Goal: Information Seeking & Learning: Find specific fact

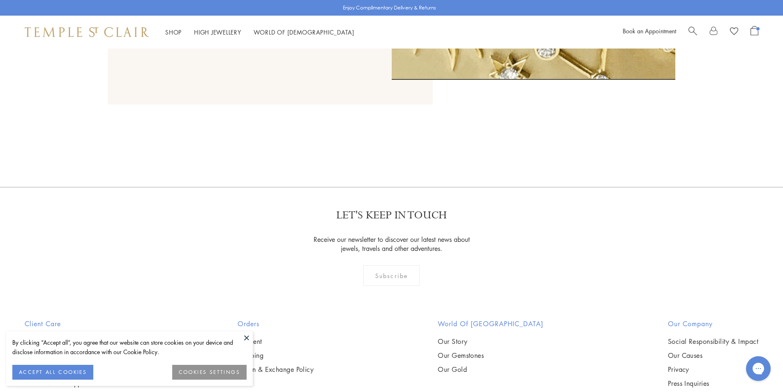
scroll to position [1075, 0]
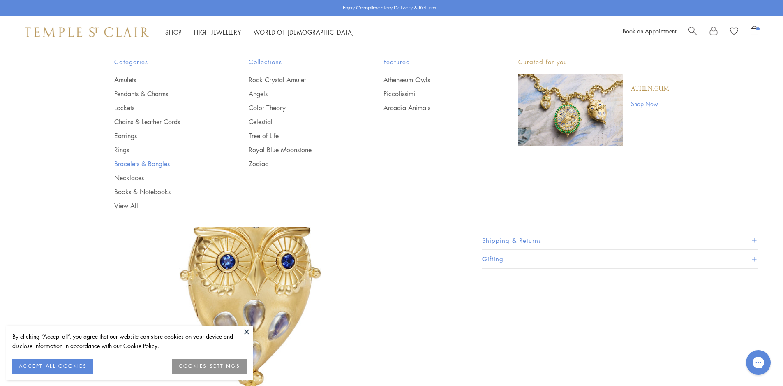
click at [131, 166] on link "Bracelets & Bangles" at bounding box center [165, 163] width 102 height 9
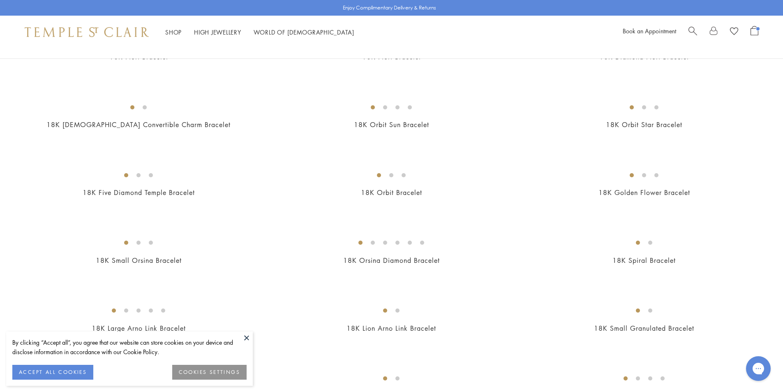
scroll to position [288, 0]
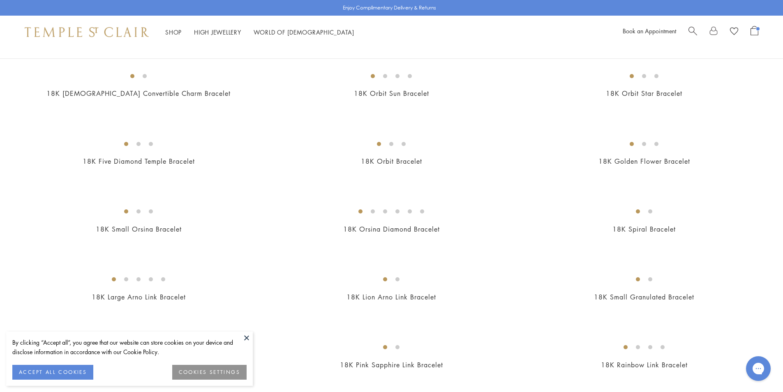
click at [0, 0] on img at bounding box center [0, 0] width 0 height 0
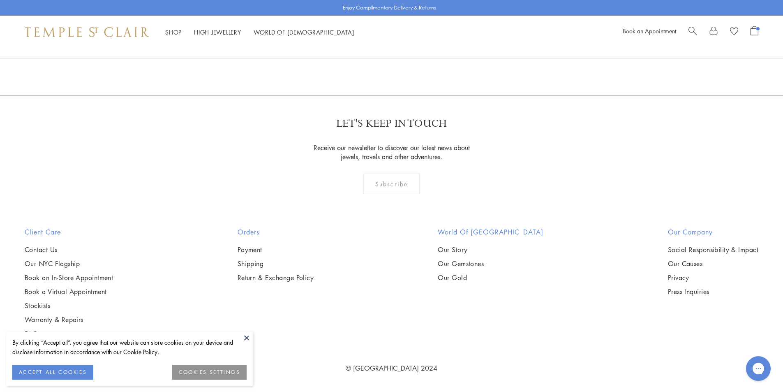
scroll to position [1398, 0]
drag, startPoint x: 246, startPoint y: 339, endPoint x: 252, endPoint y: 337, distance: 6.0
click at [246, 339] on button at bounding box center [247, 337] width 12 height 12
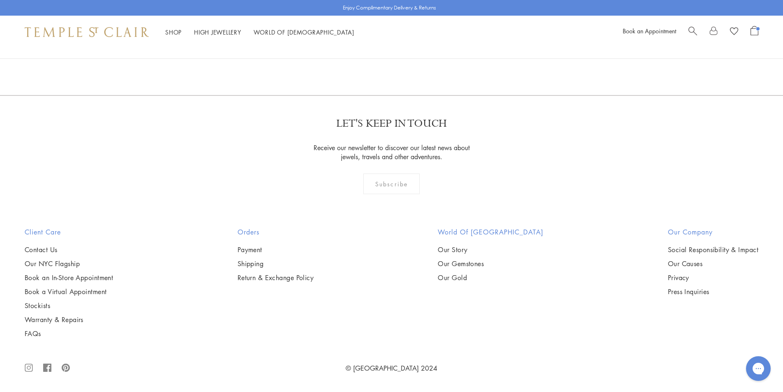
scroll to position [2467, 0]
click at [0, 0] on img at bounding box center [0, 0] width 0 height 0
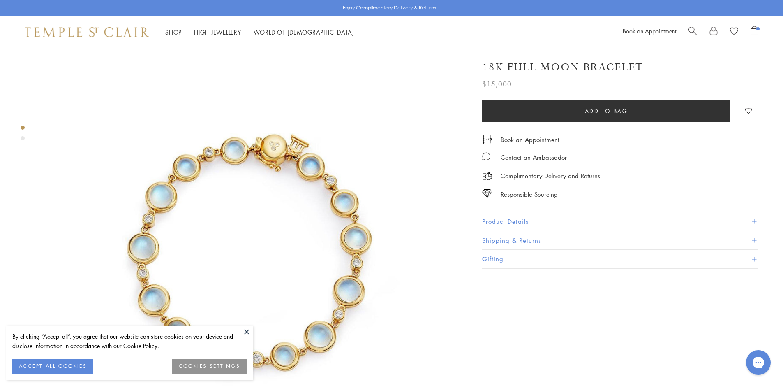
click at [530, 218] on button "Product Details" at bounding box center [620, 221] width 276 height 19
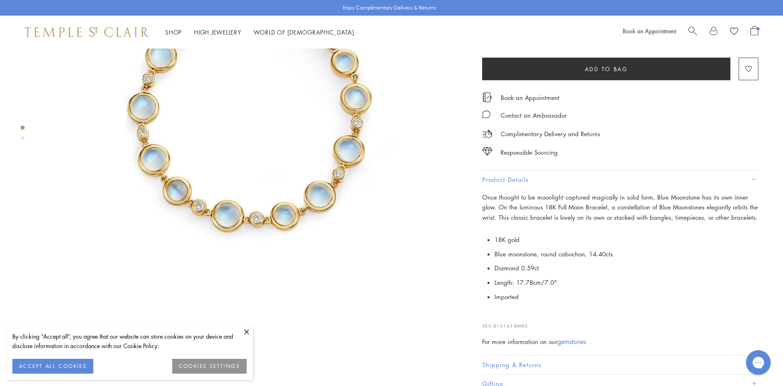
scroll to position [206, 0]
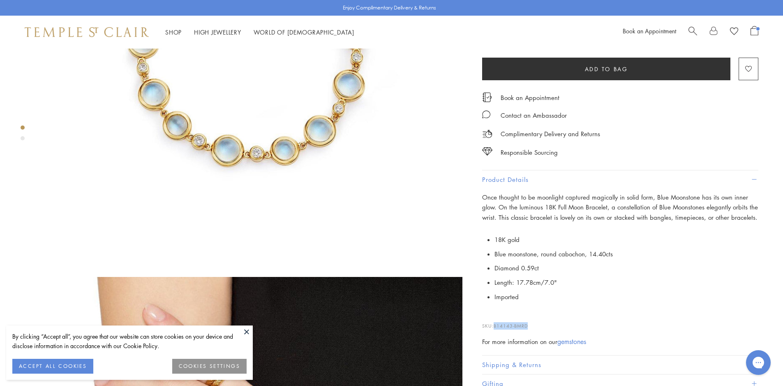
drag, startPoint x: 533, startPoint y: 323, endPoint x: 496, endPoint y: 323, distance: 37.4
click at [496, 323] on p "SKU: B14143-BMRD" at bounding box center [620, 322] width 276 height 16
copy span "B14143-BMRD"
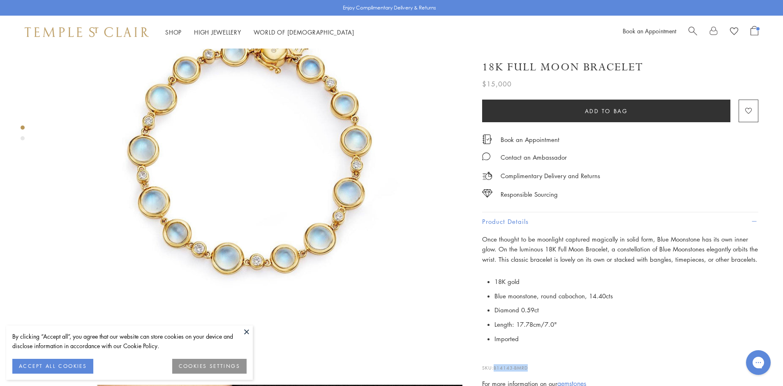
scroll to position [0, 0]
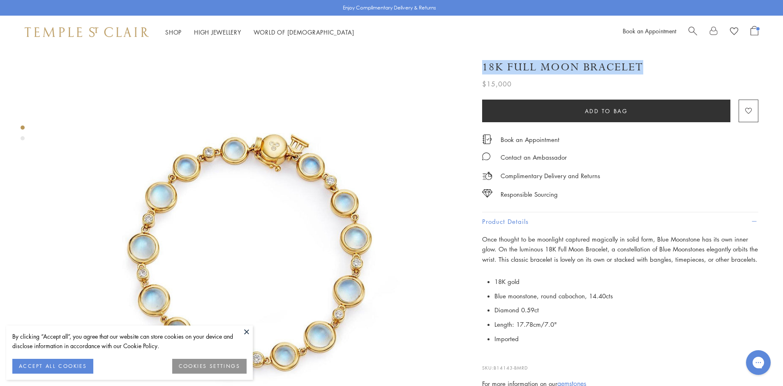
drag, startPoint x: 655, startPoint y: 64, endPoint x: 479, endPoint y: 63, distance: 176.0
click at [479, 63] on div "18K Full Moon Bracelet $15,000 Once thought to be moonlight captured magically …" at bounding box center [615, 243] width 288 height 383
drag, startPoint x: 502, startPoint y: 63, endPoint x: 617, endPoint y: 45, distance: 116.5
click at [617, 41] on div "Shop Shop Categories Amulets Pendants & Charms Lockets Chains & Leather Cords E…" at bounding box center [391, 32] width 783 height 33
drag, startPoint x: 651, startPoint y: 66, endPoint x: 644, endPoint y: 65, distance: 7.2
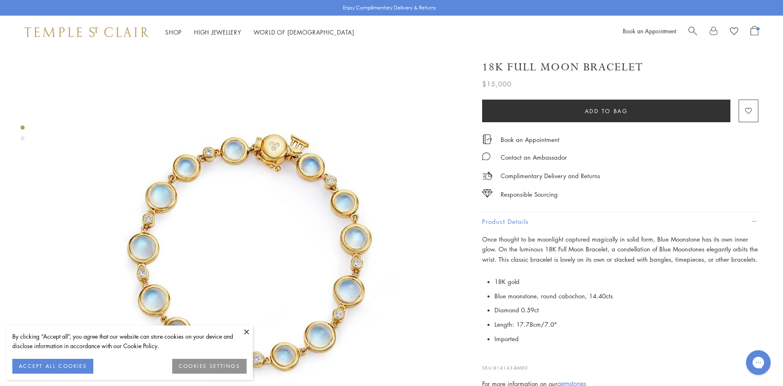
click at [644, 65] on div "18K Full Moon Bracelet" at bounding box center [620, 67] width 276 height 14
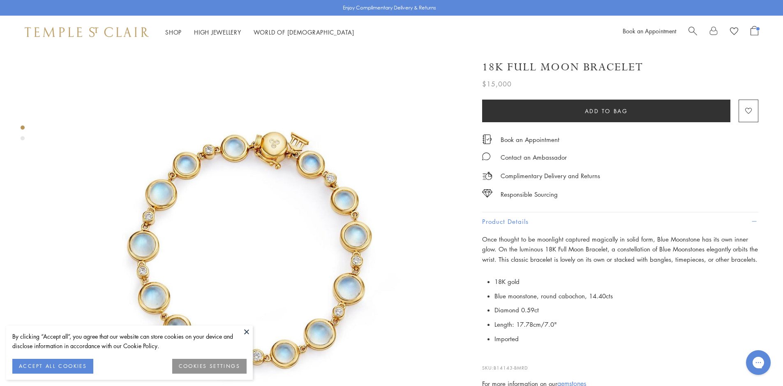
scroll to position [288, 0]
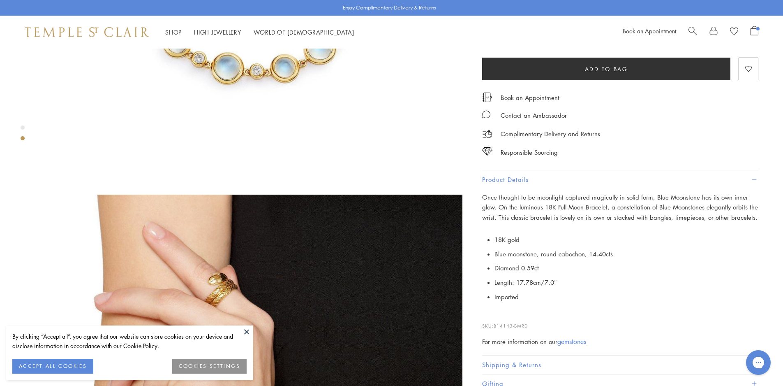
click at [245, 333] on button at bounding box center [247, 331] width 12 height 12
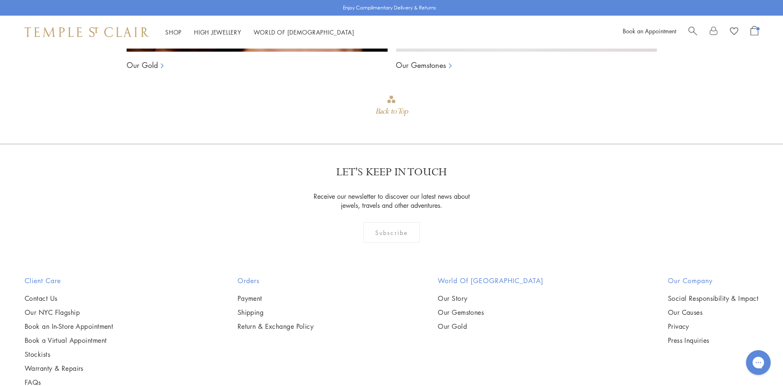
scroll to position [1384, 0]
